Goal: Task Accomplishment & Management: Use online tool/utility

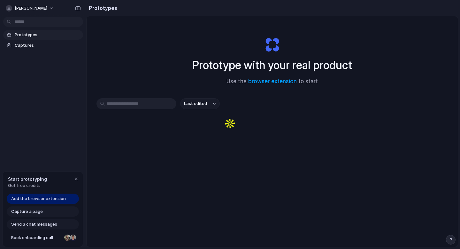
click at [56, 197] on span "Add the browser extension" at bounding box center [38, 198] width 55 height 6
click at [58, 199] on span "Add the browser extension" at bounding box center [38, 198] width 55 height 6
click at [288, 80] on link "browser extension" at bounding box center [272, 81] width 49 height 6
click at [35, 45] on span "Captures" at bounding box center [48, 45] width 66 height 6
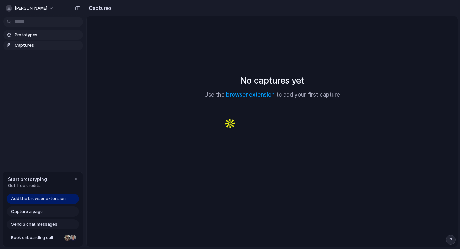
click at [39, 37] on span "Prototypes" at bounding box center [48, 35] width 66 height 6
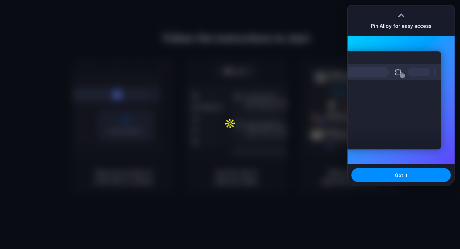
click at [281, 49] on div at bounding box center [230, 124] width 460 height 249
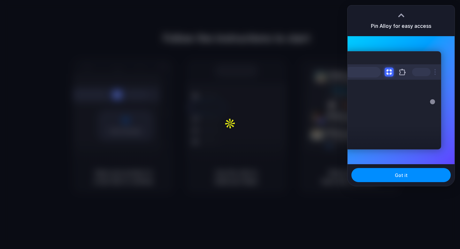
click at [401, 15] on div at bounding box center [402, 16] width 10 height 10
click at [373, 178] on button "Got it" at bounding box center [400, 175] width 99 height 14
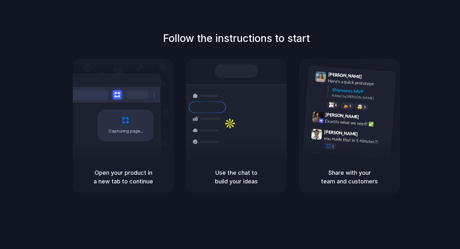
click at [130, 172] on h5 "Open your product in a new tab to continue" at bounding box center [124, 176] width 86 height 17
click at [129, 130] on span "Capturing page" at bounding box center [126, 131] width 35 height 6
